Goal: Information Seeking & Learning: Learn about a topic

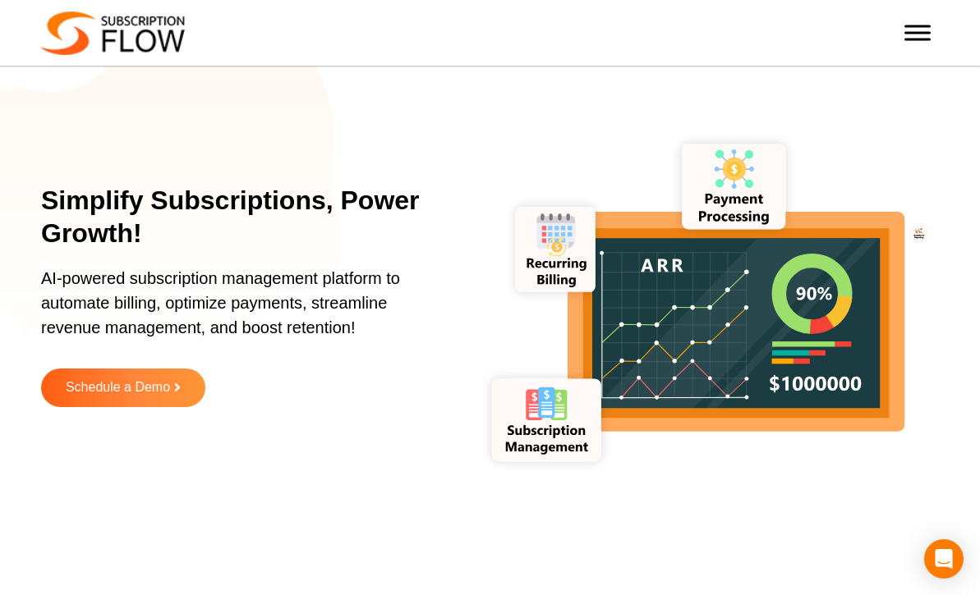
click at [942, 33] on div "Best Subscription Management and Billing Software 2023 Features Subscription Ma…" at bounding box center [490, 32] width 980 height 49
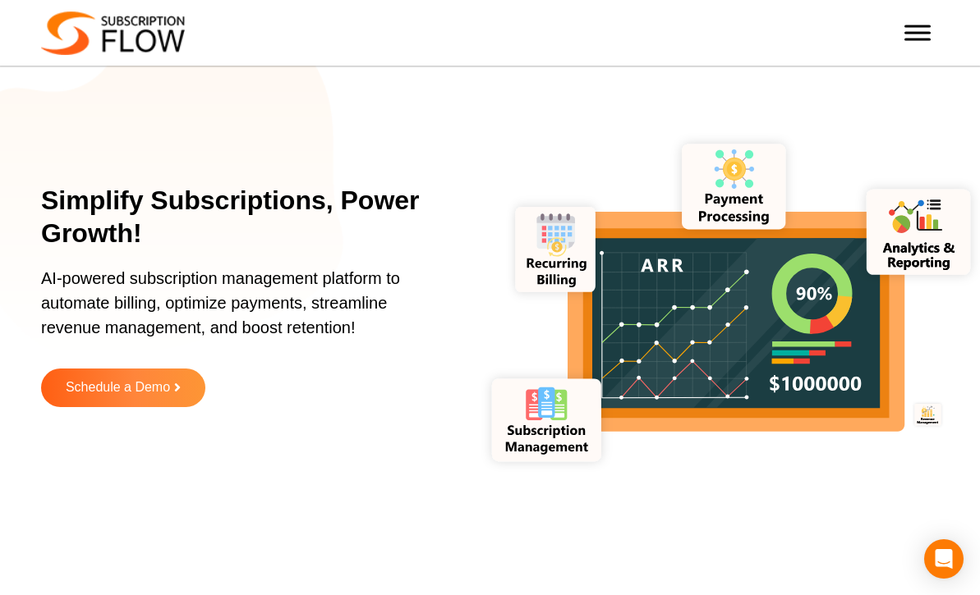
click at [930, 30] on span "Toggle Menu" at bounding box center [917, 33] width 26 height 16
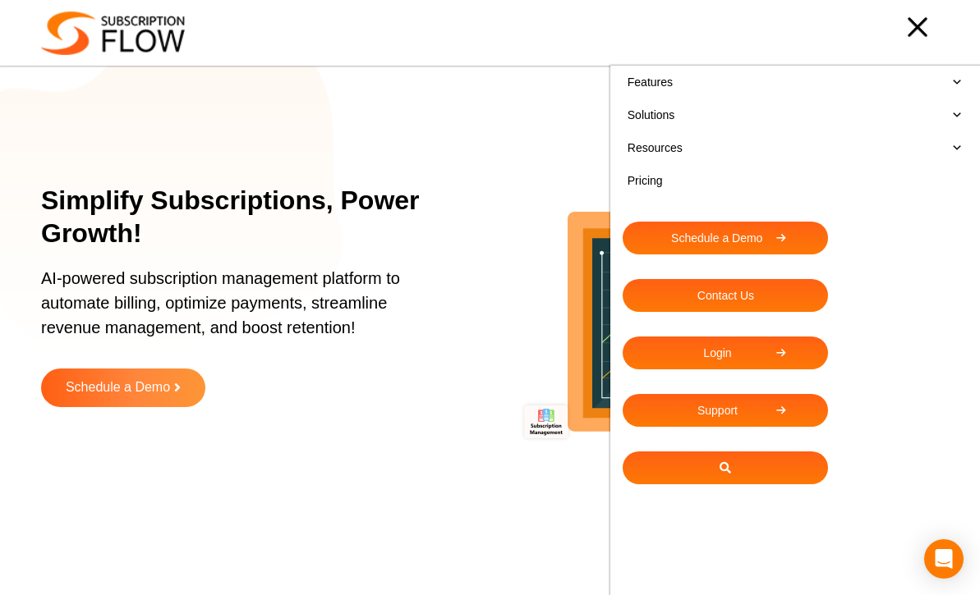
click at [654, 173] on link "Pricing" at bounding box center [794, 180] width 345 height 33
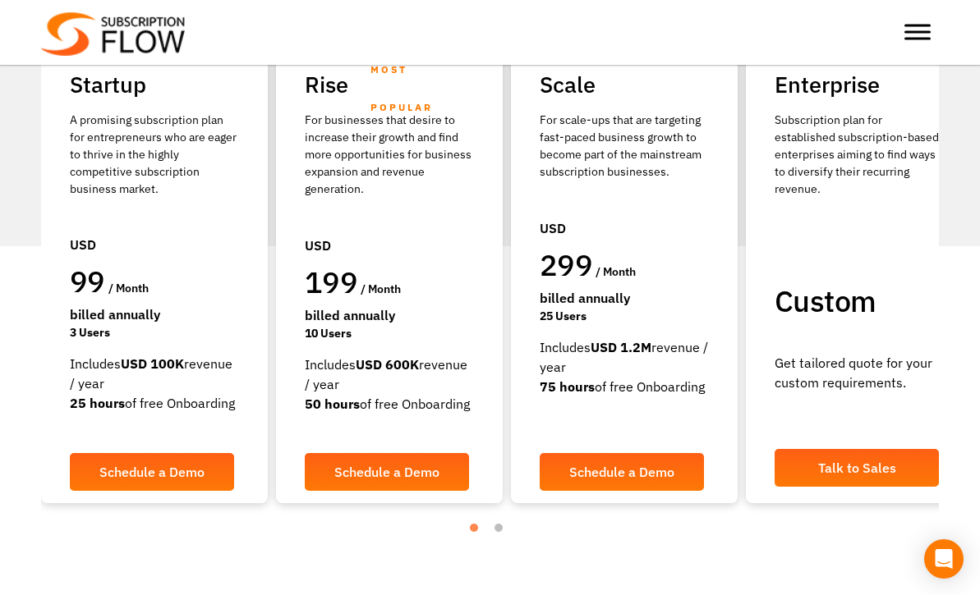
scroll to position [324, 0]
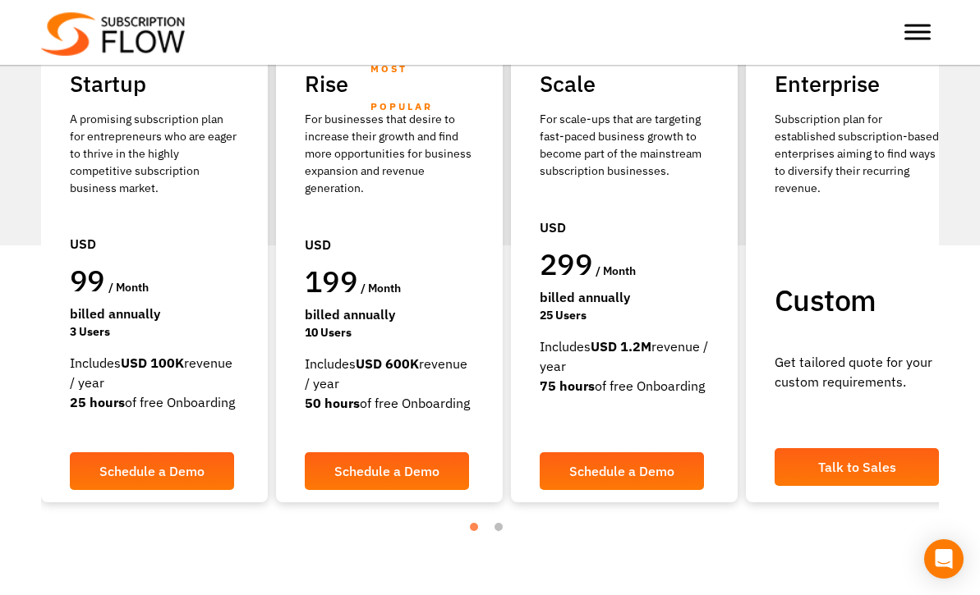
click at [920, 27] on span "Toggle Menu" at bounding box center [917, 26] width 26 height 2
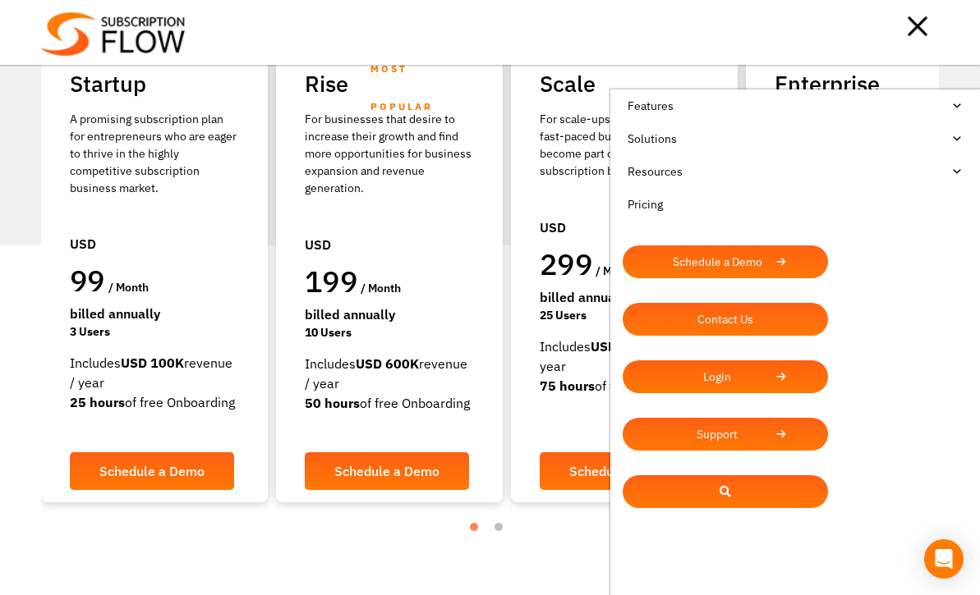
click at [645, 145] on link "Solutions" at bounding box center [794, 138] width 345 height 33
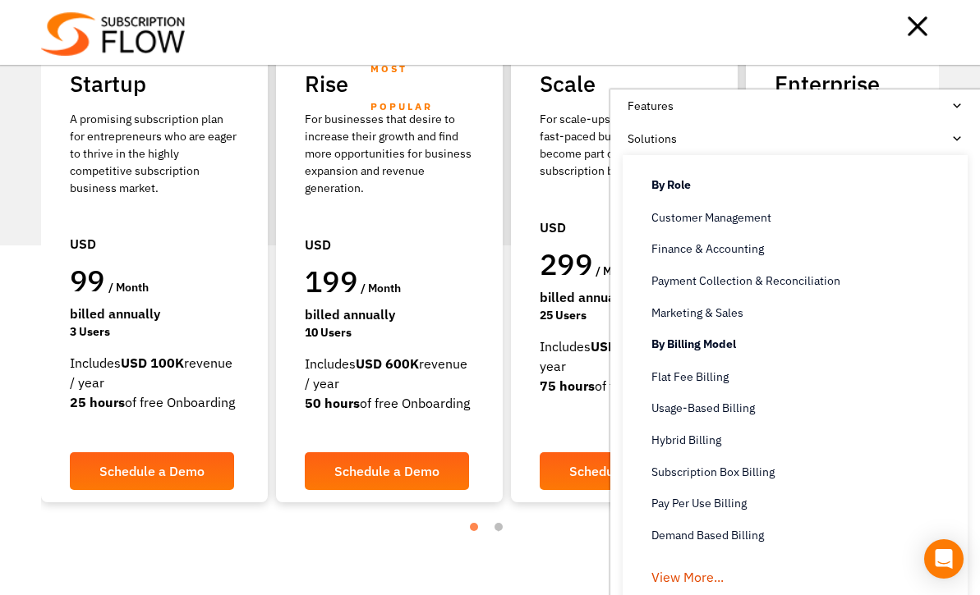
click at [645, 145] on link "Solutions" at bounding box center [794, 138] width 345 height 33
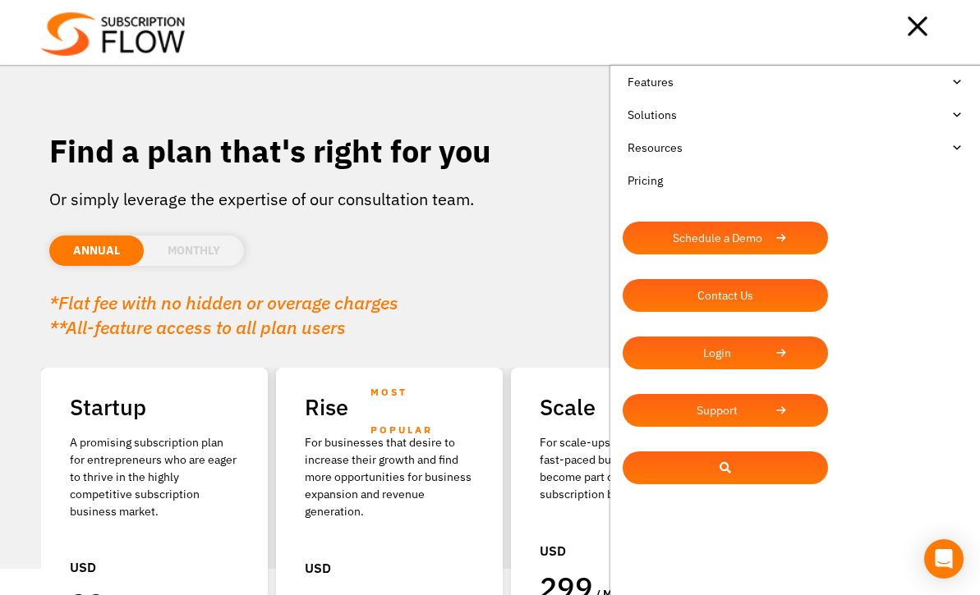
click at [388, 43] on div at bounding box center [562, 26] width 754 height 33
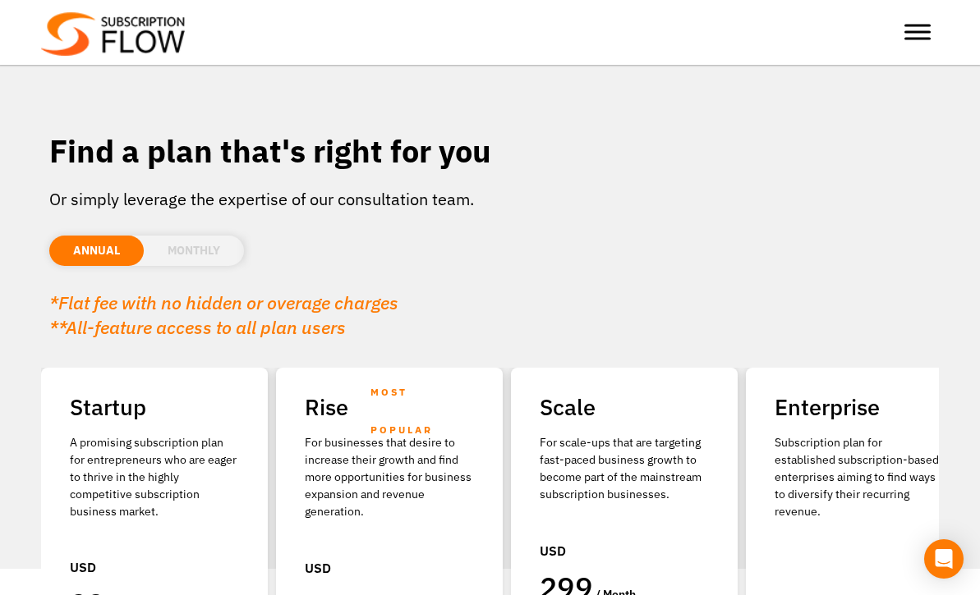
click at [112, 48] on img at bounding box center [113, 34] width 144 height 44
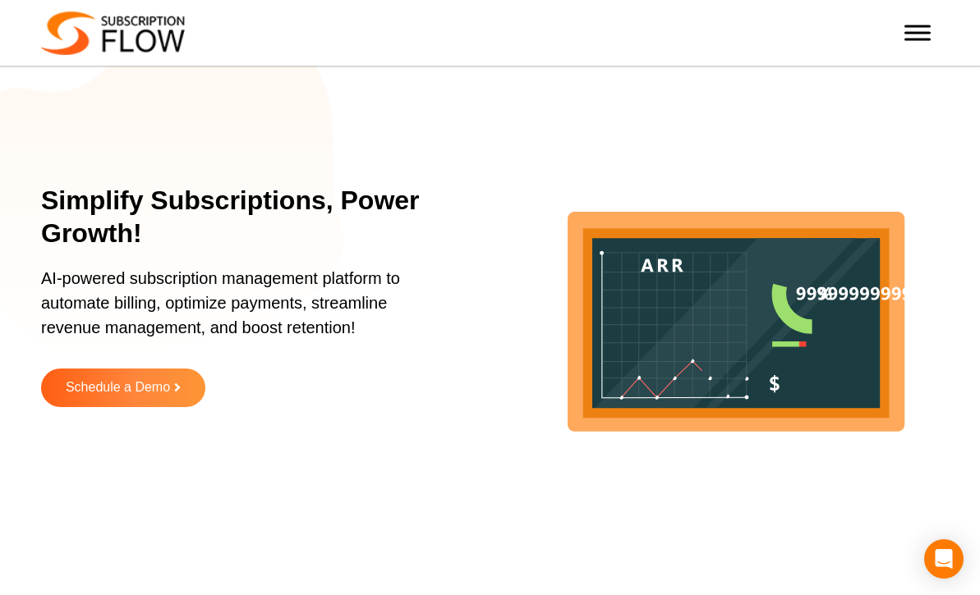
click at [925, 27] on span "Toggle Menu" at bounding box center [917, 26] width 26 height 2
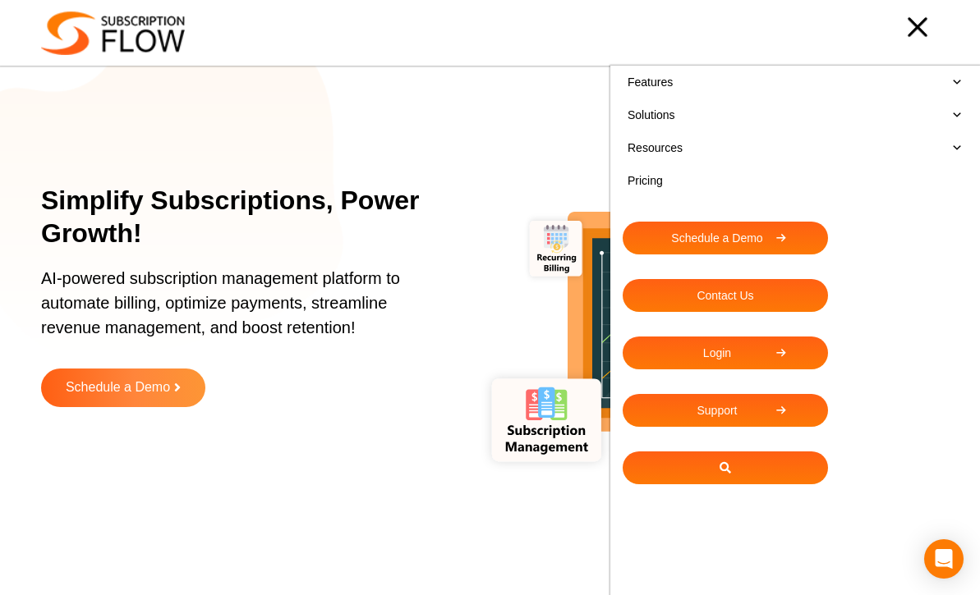
click at [971, 585] on ul "Features Subscription Management Subscription Handling Product, Plans & Pricing…" at bounding box center [795, 363] width 370 height 595
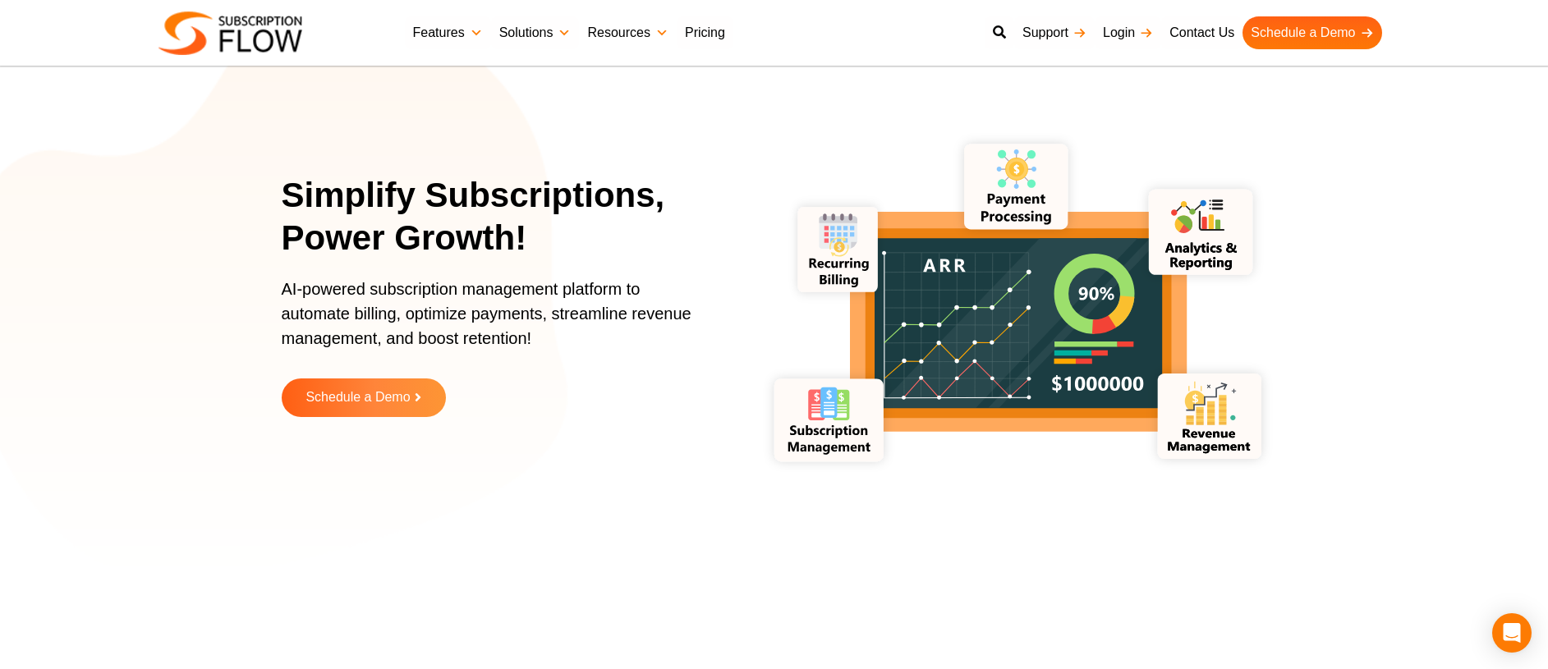
click at [634, 21] on link "Resources" at bounding box center [627, 32] width 97 height 33
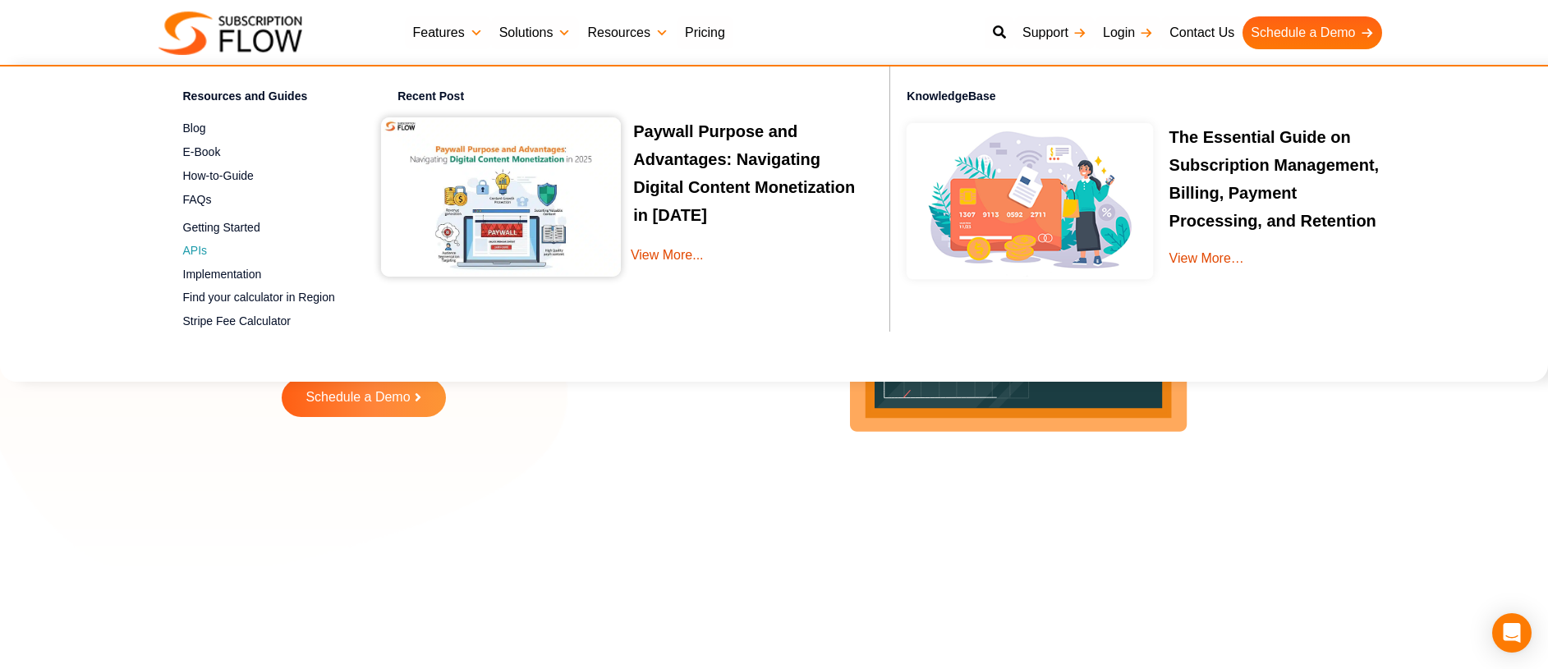
click at [186, 246] on span "APIs" at bounding box center [195, 250] width 25 height 17
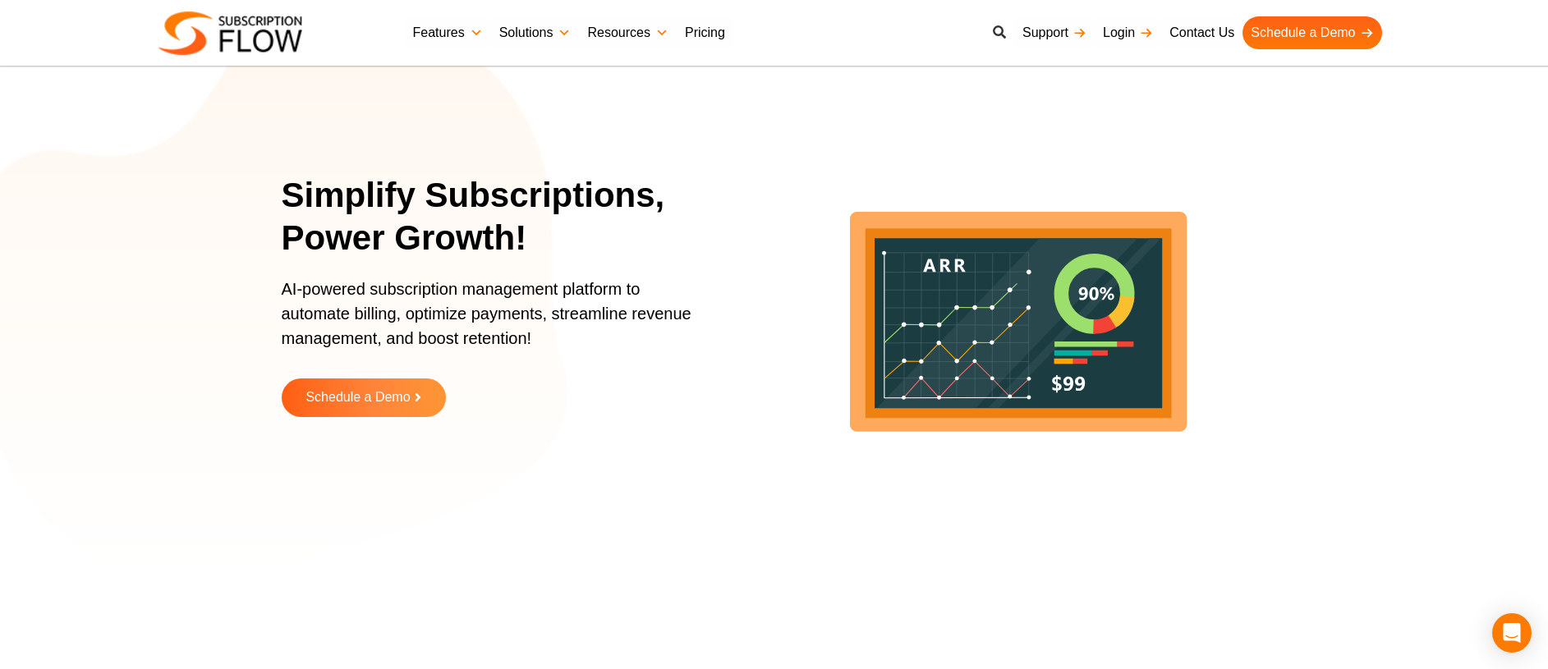
click at [979, 29] on icon at bounding box center [999, 31] width 13 height 13
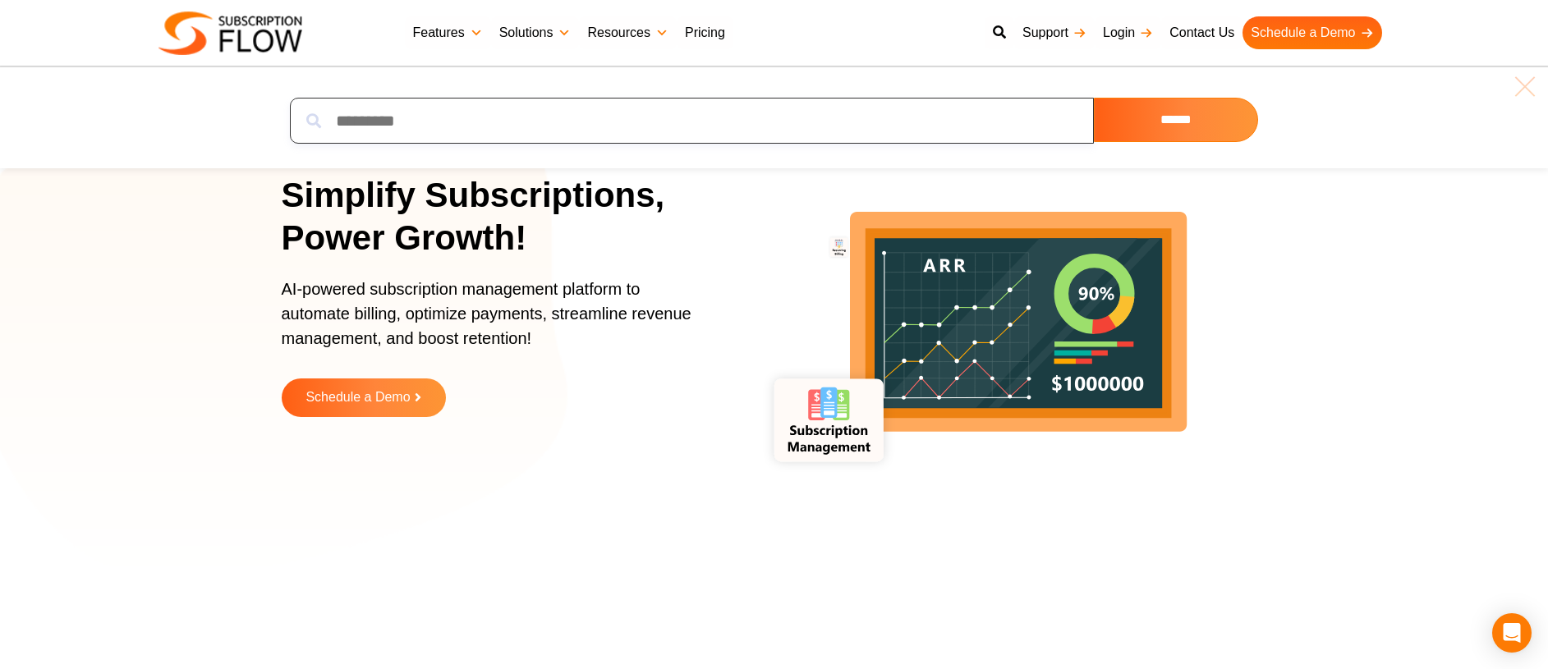
click at [732, 120] on input "search" at bounding box center [692, 121] width 804 height 46
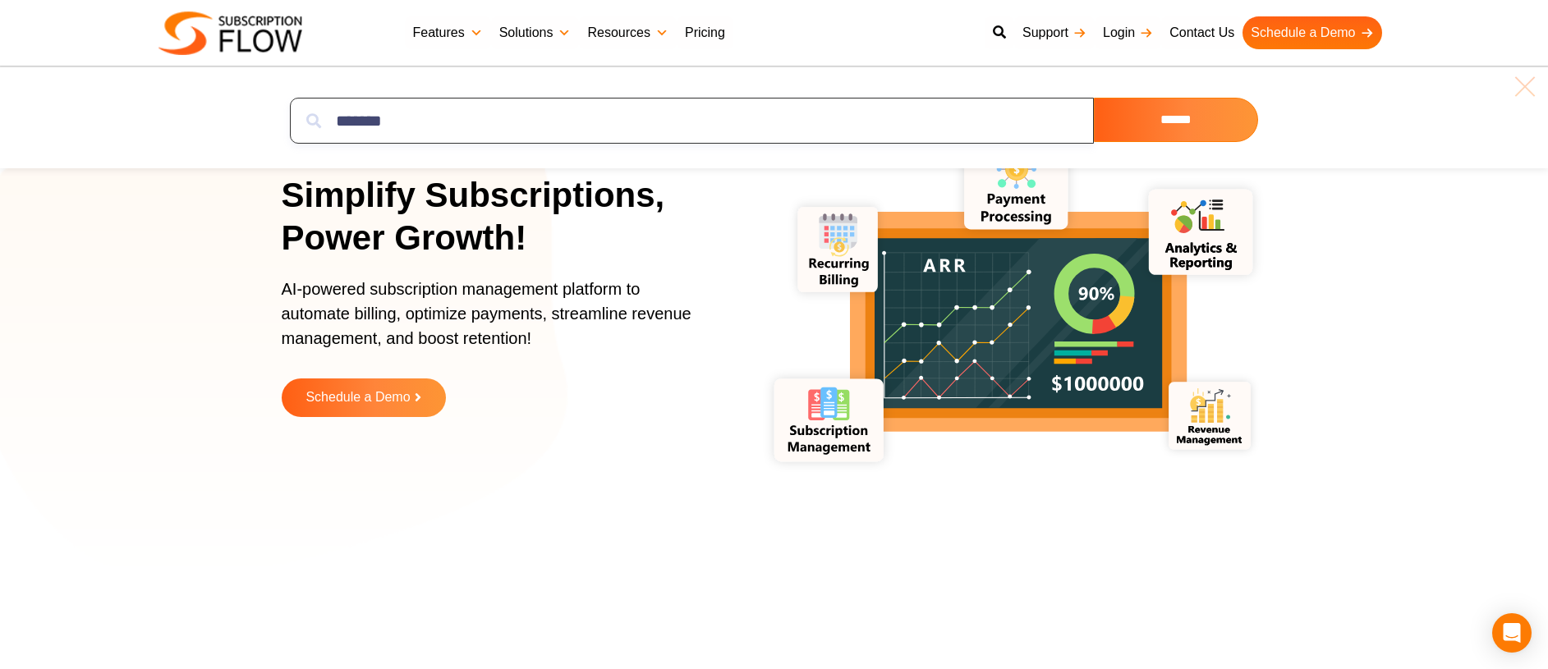
type input "*******"
click at [979, 98] on input "******" at bounding box center [1176, 120] width 164 height 44
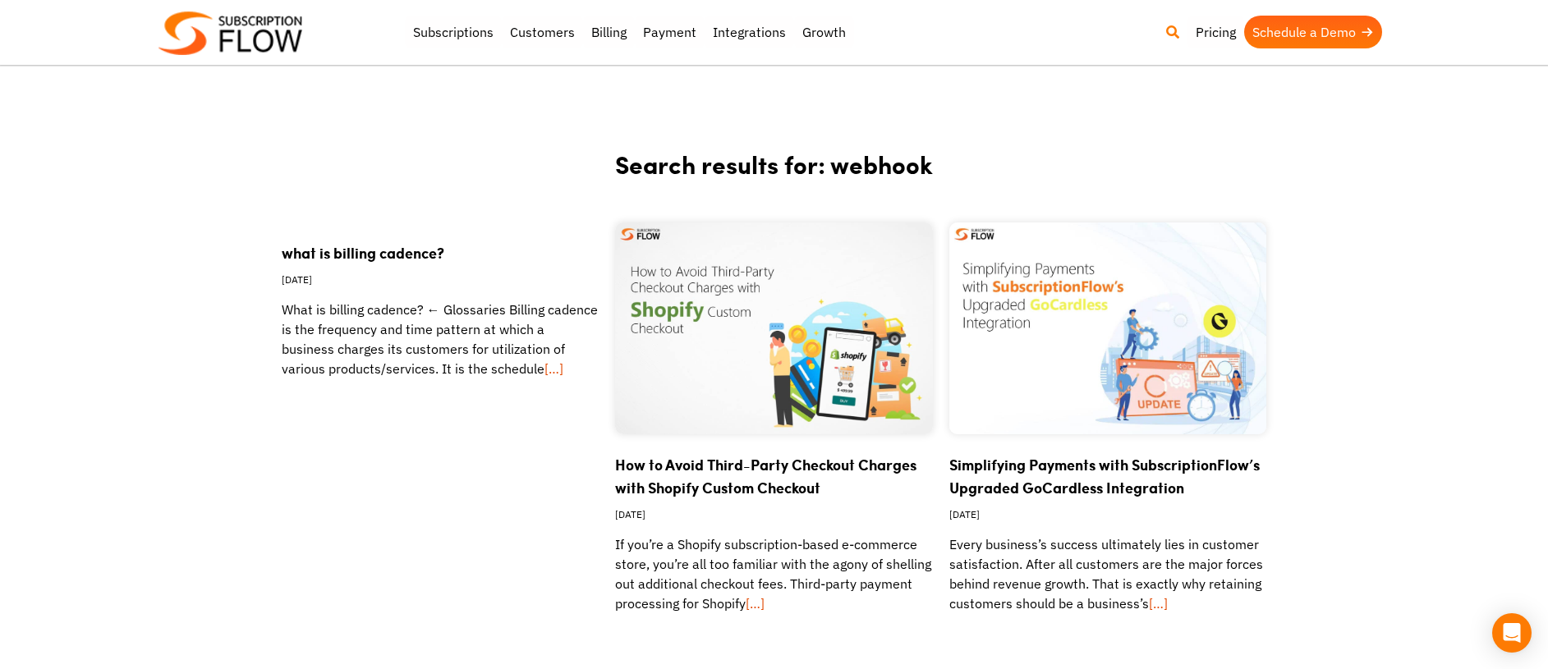
click at [1168, 38] on icon at bounding box center [1172, 31] width 13 height 13
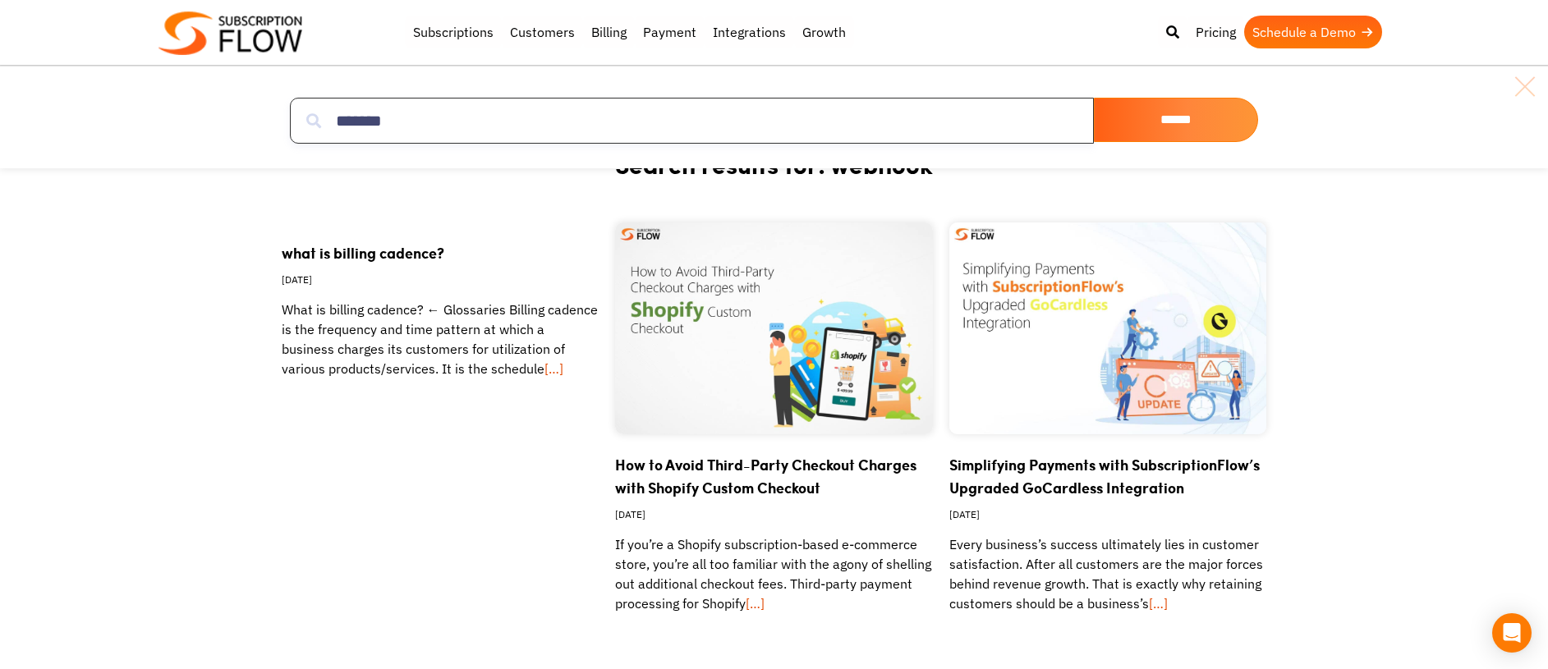
click at [859, 113] on input "*******" at bounding box center [692, 121] width 804 height 46
click at [1168, 127] on input "******" at bounding box center [1176, 120] width 164 height 44
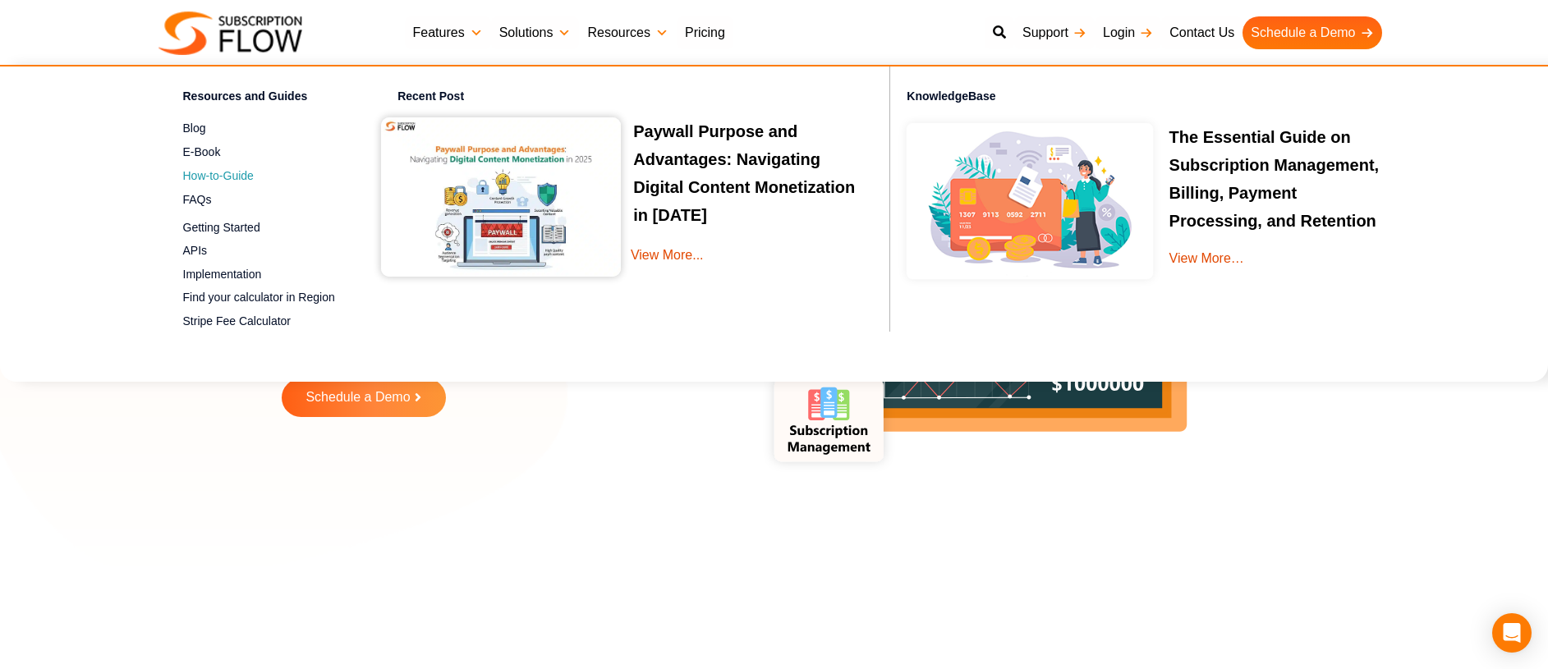
click at [218, 180] on span "How-to-Guide" at bounding box center [218, 176] width 71 height 17
